Goal: Find contact information: Find contact information

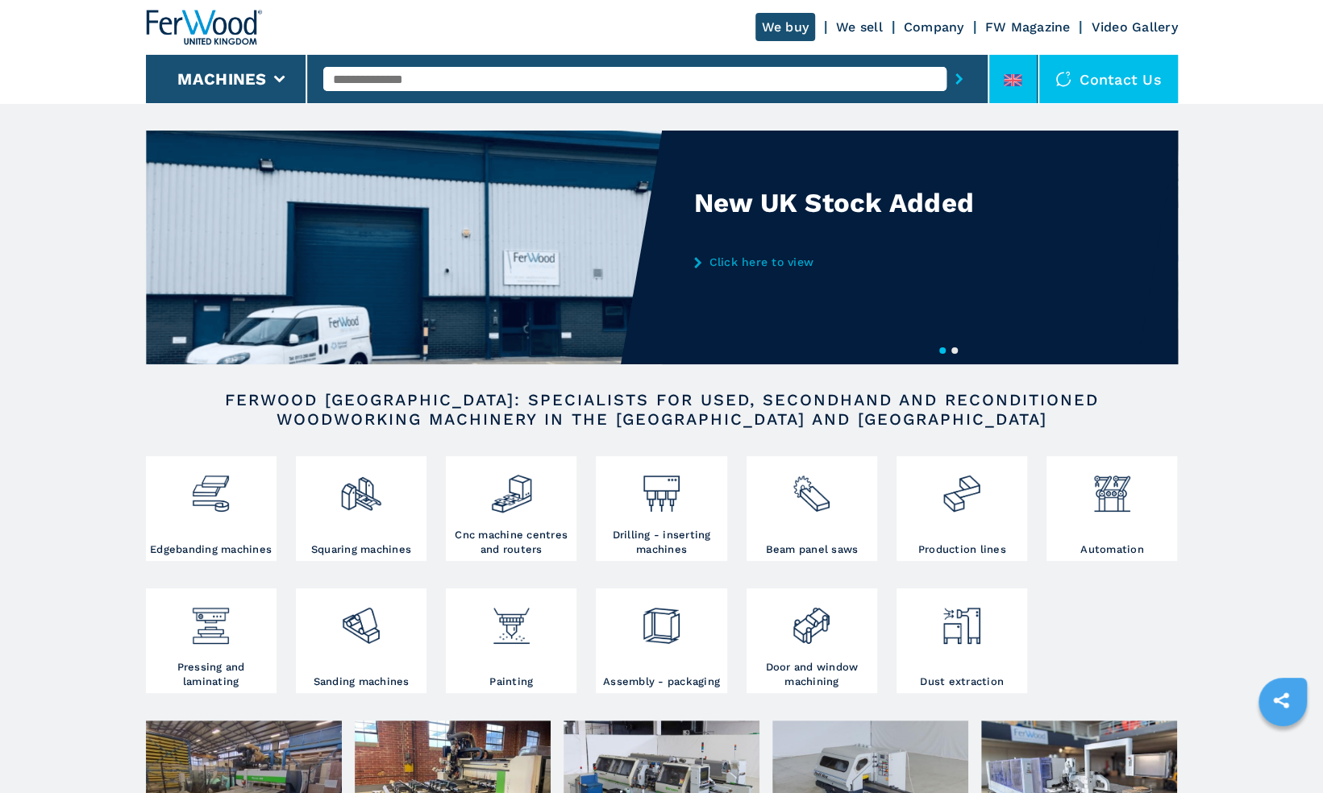
click at [1016, 69] on li at bounding box center [1013, 79] width 48 height 48
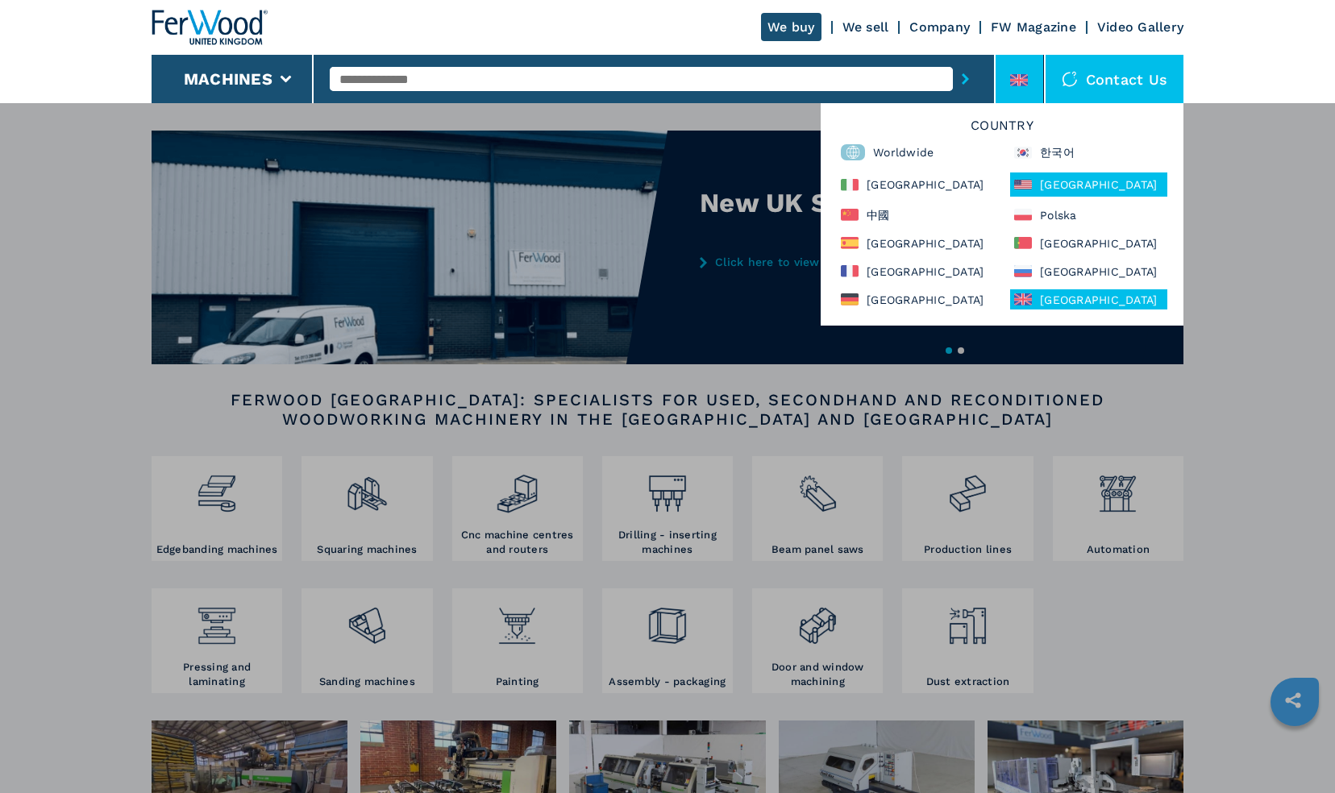
click at [1043, 184] on div "[GEOGRAPHIC_DATA]" at bounding box center [1088, 184] width 157 height 24
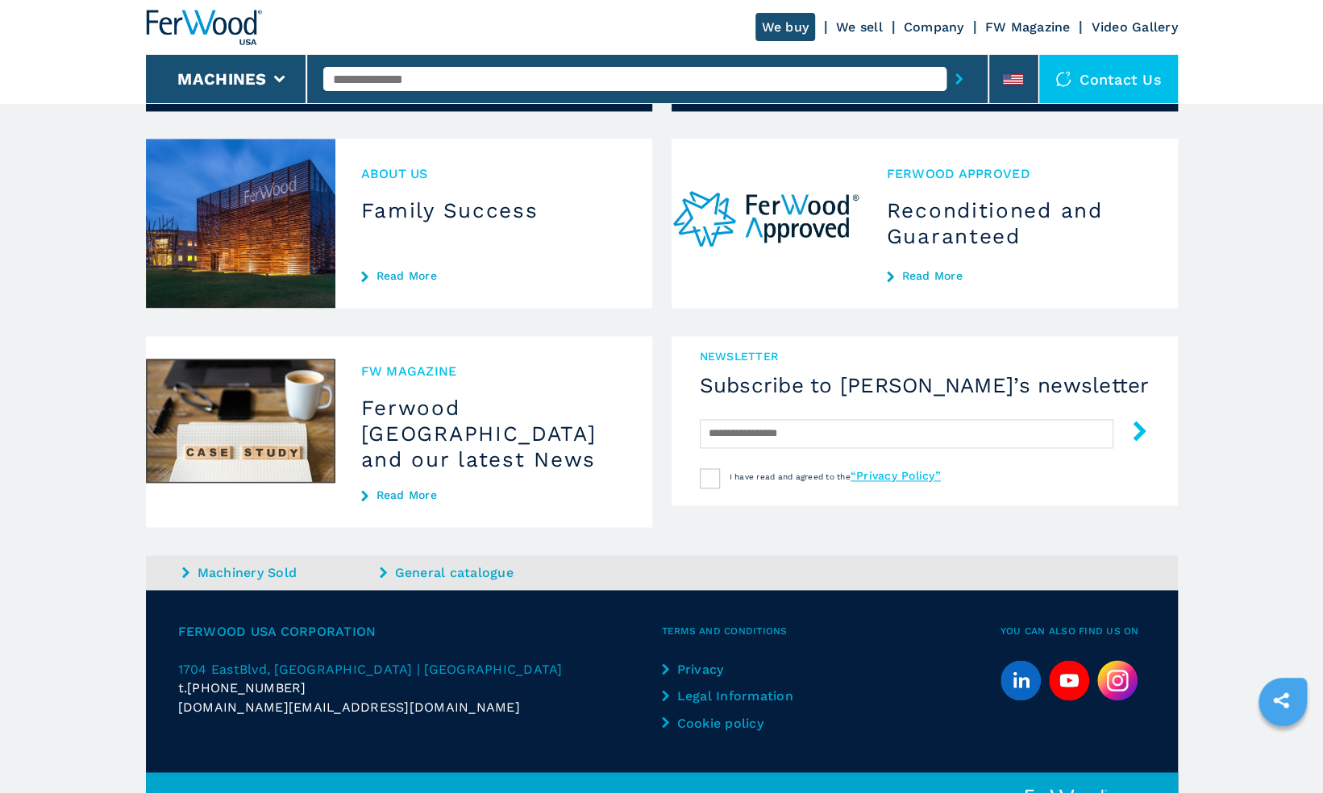
scroll to position [1285, 0]
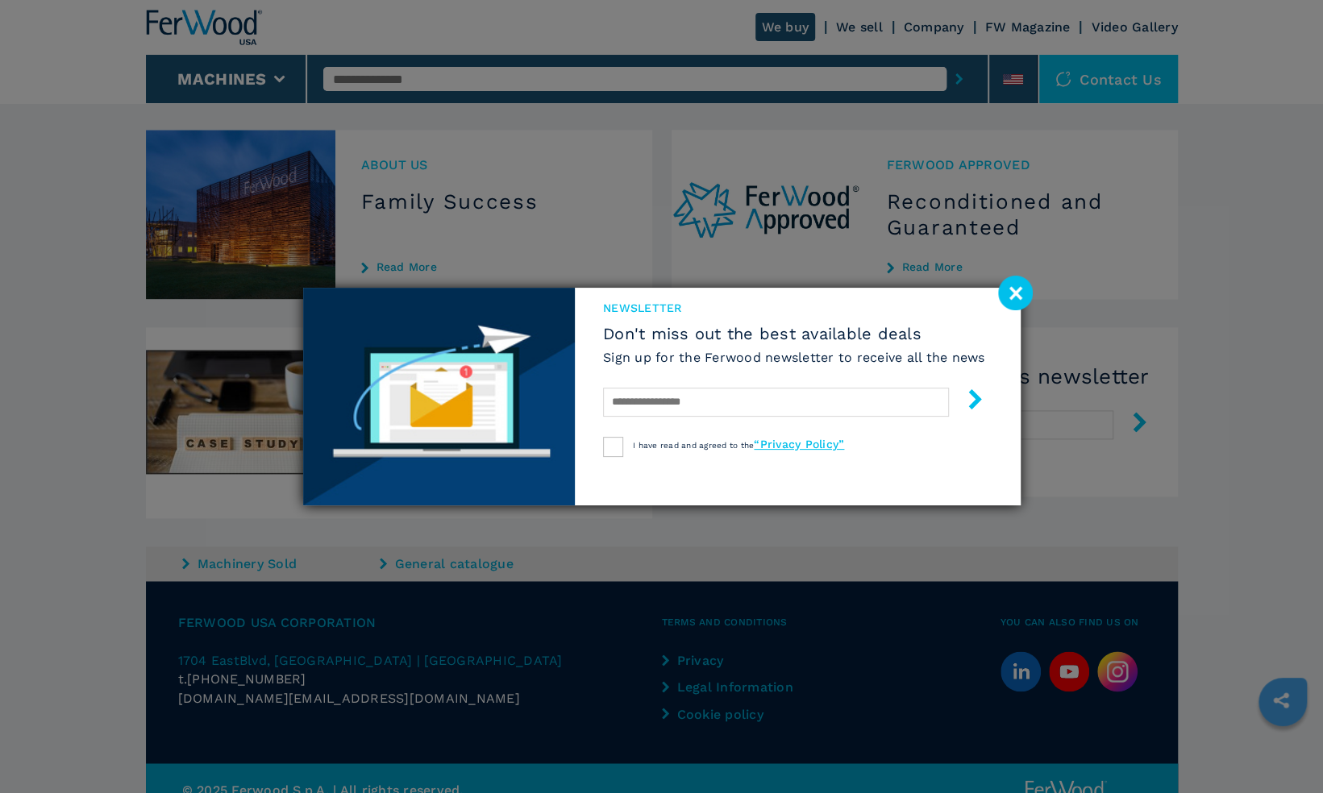
drag, startPoint x: 178, startPoint y: 593, endPoint x: 192, endPoint y: 632, distance: 41.0
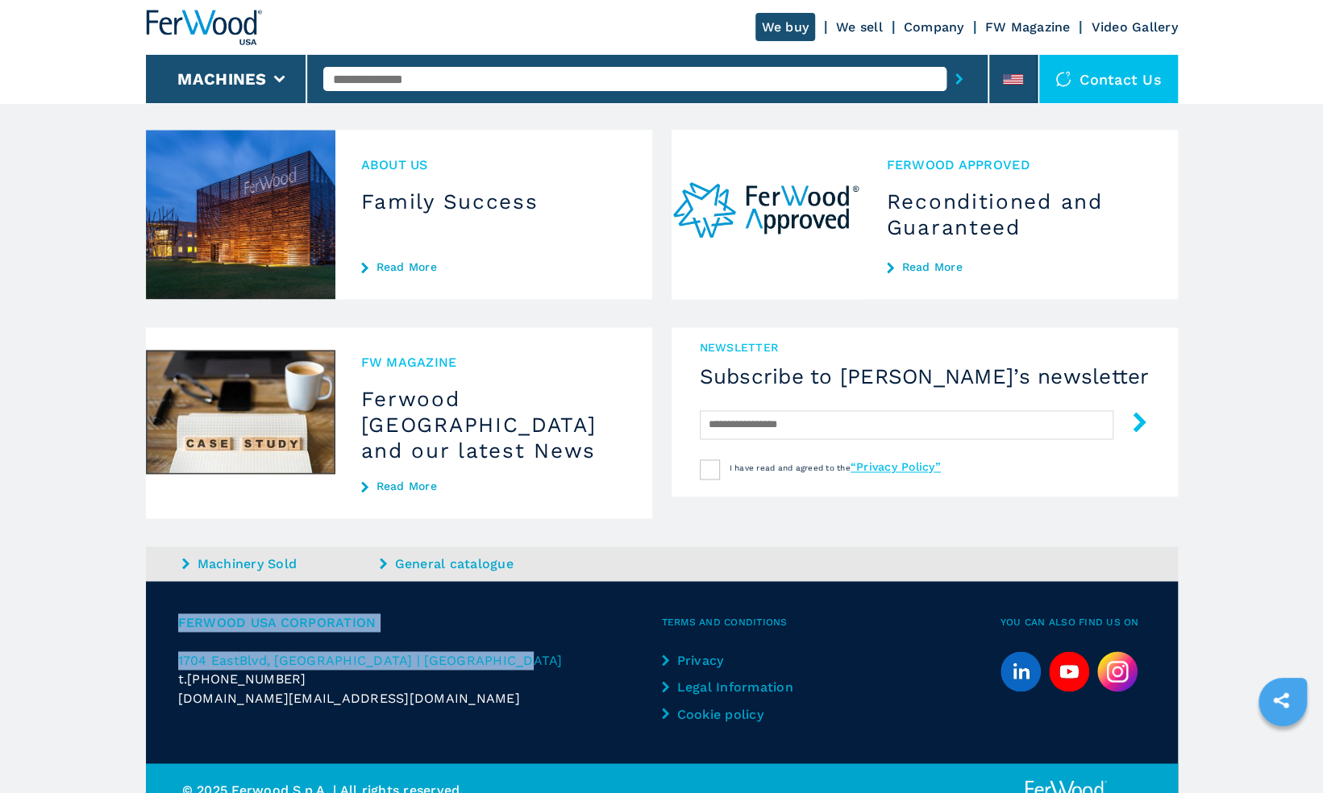
drag, startPoint x: 176, startPoint y: 599, endPoint x: 490, endPoint y: 640, distance: 317.0
click at [490, 640] on div "Ferwood USA Corporation [STREET_ADDRESS] | US t. [PHONE_NUMBER] [DOMAIN_NAME][E…" at bounding box center [662, 672] width 1032 height 182
drag, startPoint x: 490, startPoint y: 640, endPoint x: 449, endPoint y: 636, distance: 41.3
copy div "Ferwood USA Corporation [STREET_ADDRESS]"
